Goal: Task Accomplishment & Management: Use online tool/utility

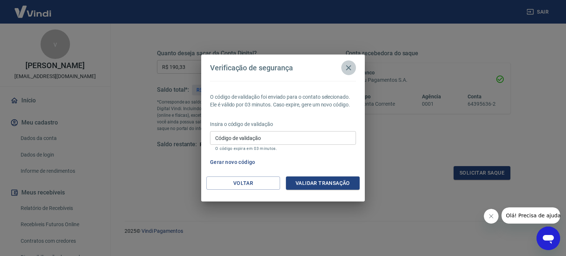
click at [350, 67] on icon "button" at bounding box center [348, 67] width 9 height 9
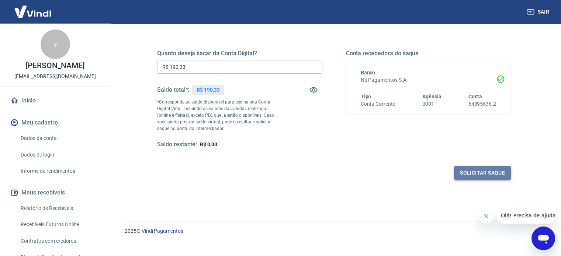
click at [467, 176] on button "Solicitar saque" at bounding box center [482, 173] width 57 height 14
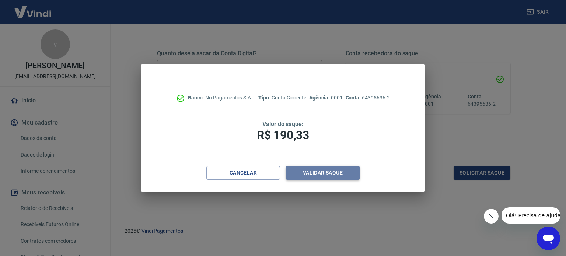
click at [325, 173] on button "Validar saque" at bounding box center [323, 173] width 74 height 14
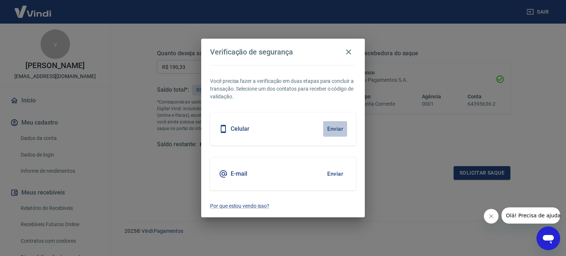
click at [333, 127] on button "Enviar" at bounding box center [335, 128] width 24 height 15
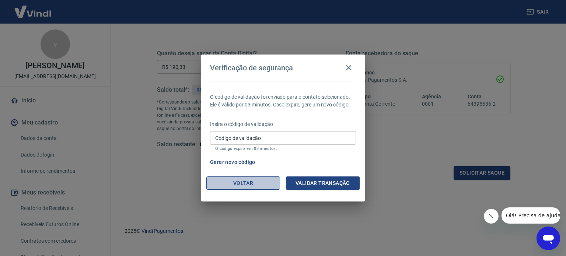
click at [245, 178] on button "Voltar" at bounding box center [243, 184] width 74 height 14
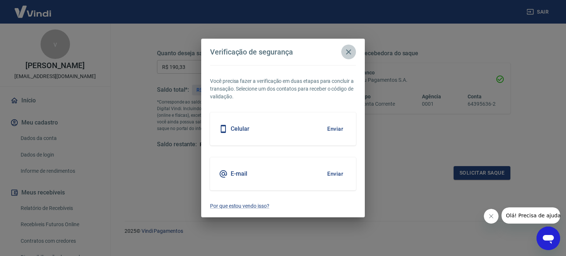
click at [350, 53] on icon "button" at bounding box center [348, 52] width 9 height 9
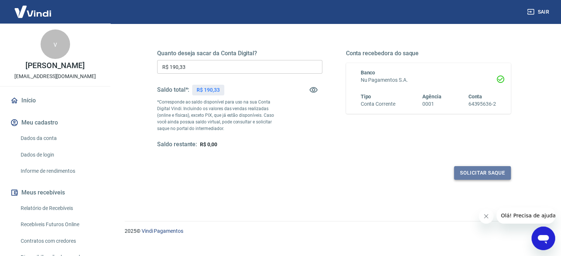
click at [473, 174] on button "Solicitar saque" at bounding box center [482, 173] width 57 height 14
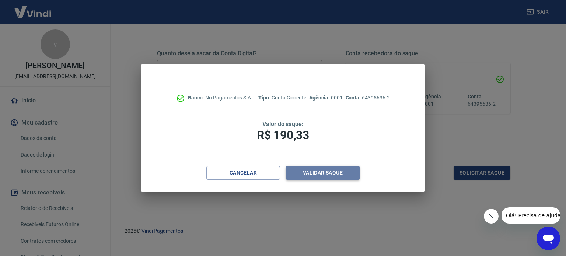
click at [320, 172] on button "Validar saque" at bounding box center [323, 173] width 74 height 14
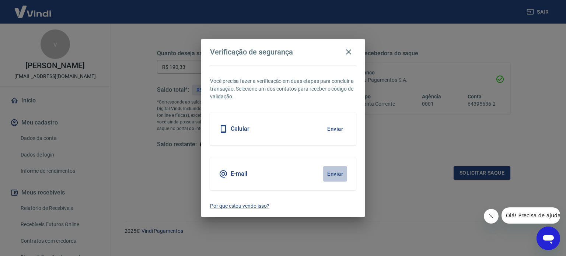
click at [331, 171] on button "Enviar" at bounding box center [335, 173] width 24 height 15
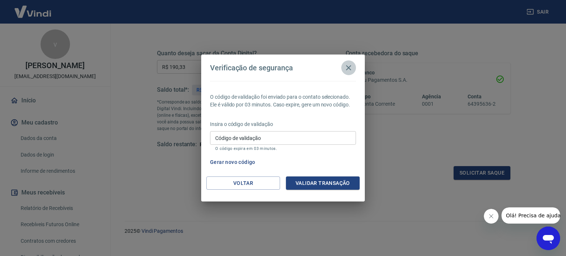
click at [346, 68] on icon "button" at bounding box center [348, 67] width 9 height 9
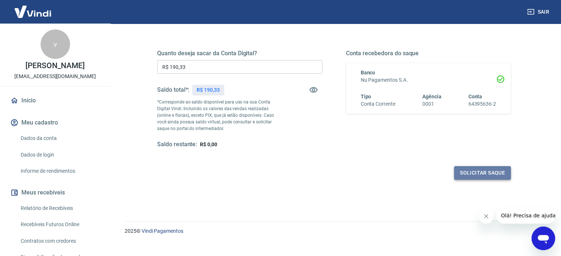
click at [471, 170] on button "Solicitar saque" at bounding box center [482, 173] width 57 height 14
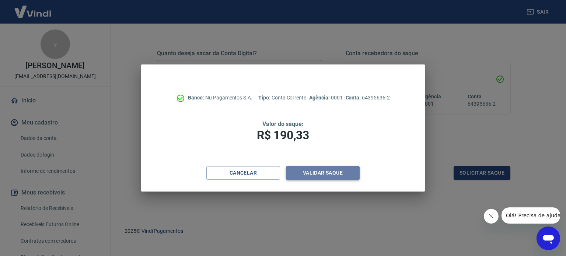
click at [307, 174] on button "Validar saque" at bounding box center [323, 173] width 74 height 14
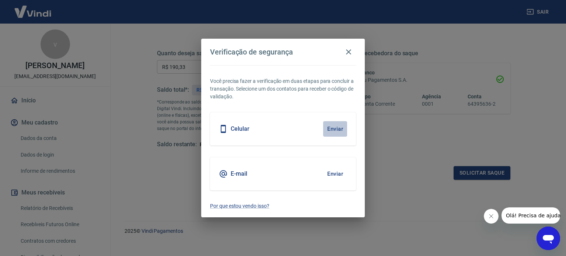
click at [338, 129] on button "Enviar" at bounding box center [335, 128] width 24 height 15
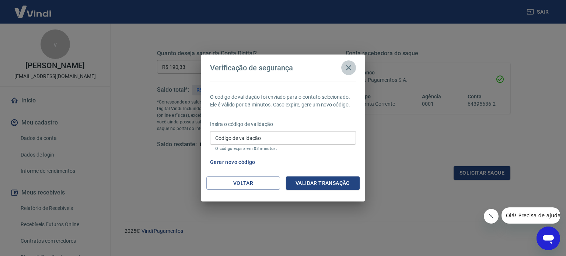
click at [350, 70] on icon "button" at bounding box center [348, 67] width 9 height 9
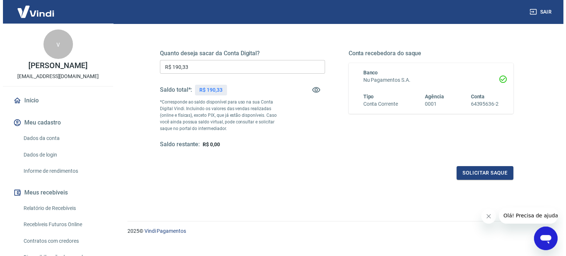
scroll to position [108, 0]
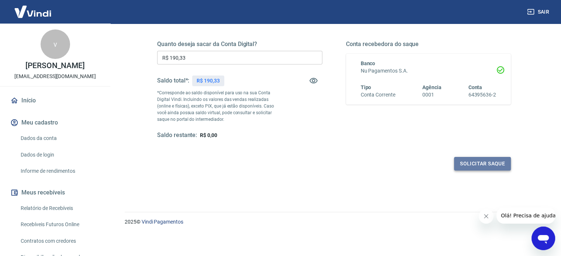
click at [479, 162] on button "Solicitar saque" at bounding box center [482, 164] width 57 height 14
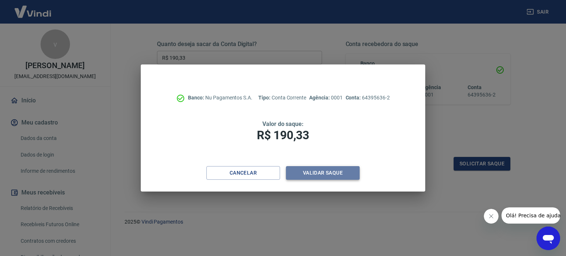
click at [318, 177] on button "Validar saque" at bounding box center [323, 173] width 74 height 14
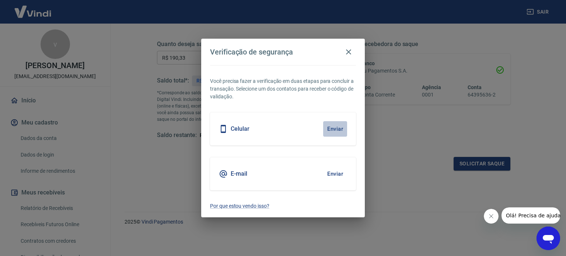
click at [325, 126] on button "Enviar" at bounding box center [335, 128] width 24 height 15
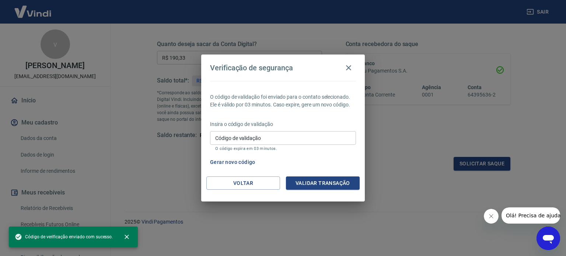
click at [265, 138] on input "Código de validação" at bounding box center [283, 138] width 146 height 14
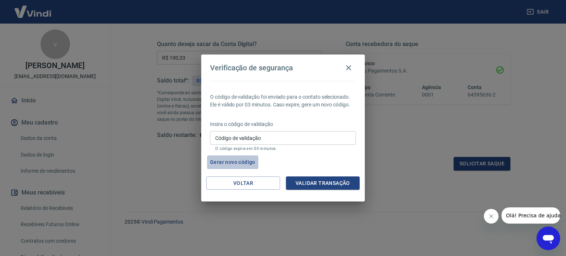
click at [229, 161] on button "Gerar novo código" at bounding box center [232, 163] width 51 height 14
